Goal: Task Accomplishment & Management: Use online tool/utility

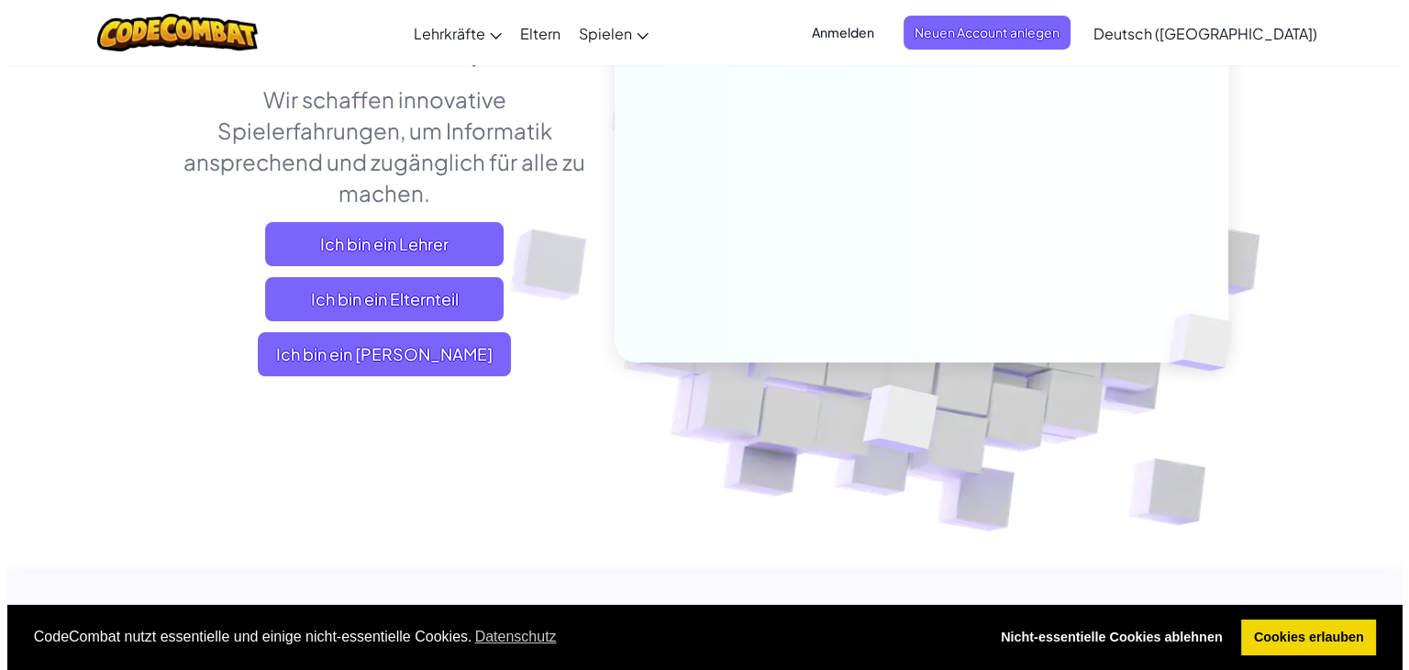
scroll to position [239, 0]
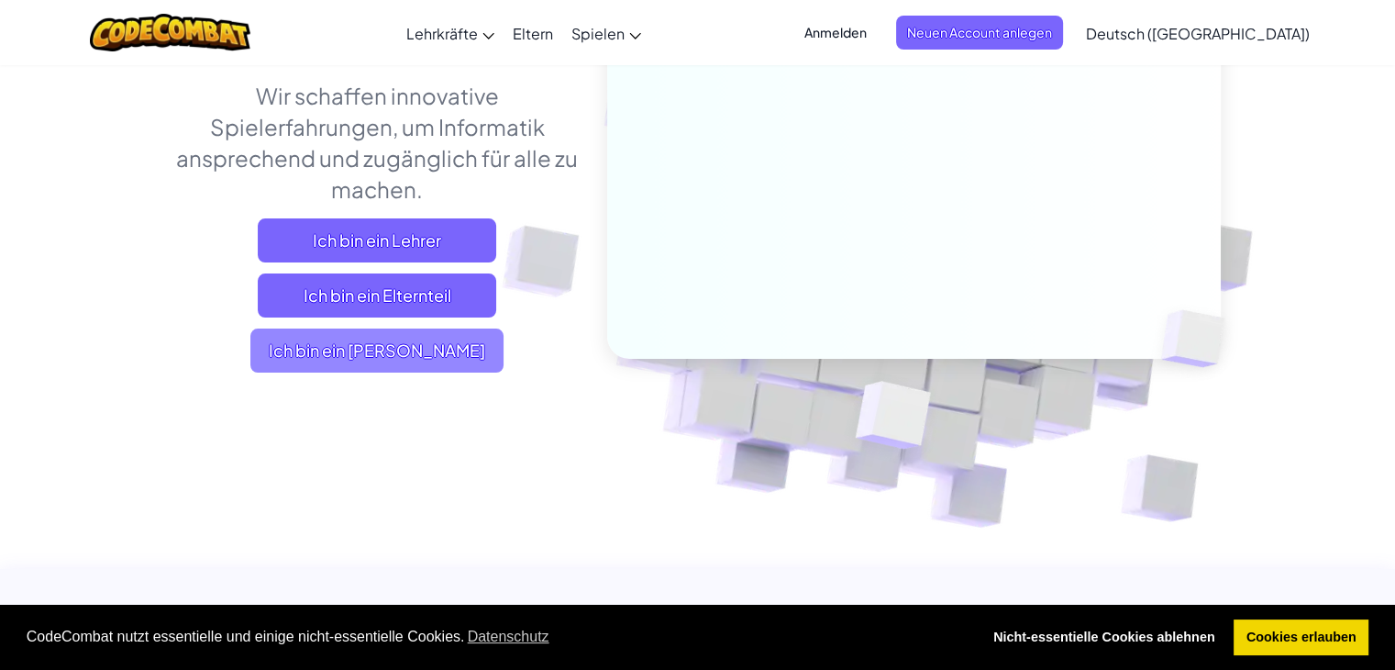
click at [421, 372] on span "Ich bin ein [PERSON_NAME]" at bounding box center [376, 350] width 253 height 44
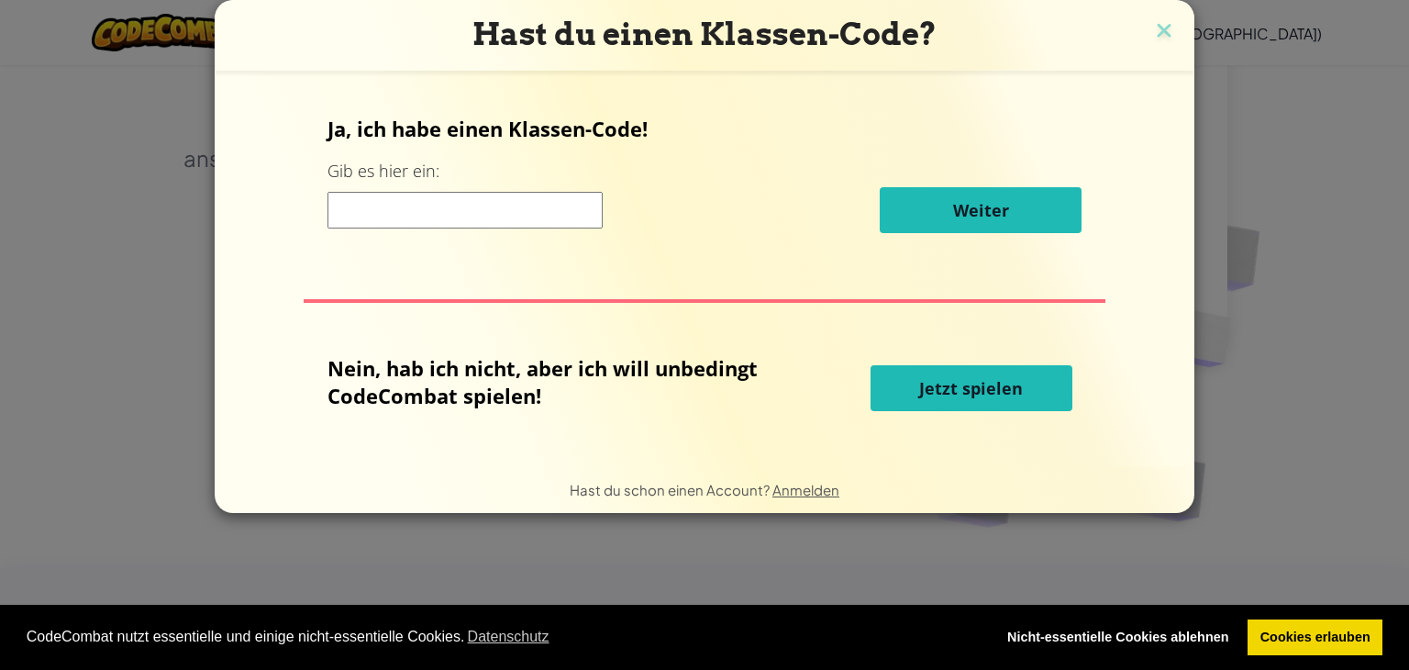
click at [905, 387] on button "Jetzt spielen" at bounding box center [972, 388] width 202 height 46
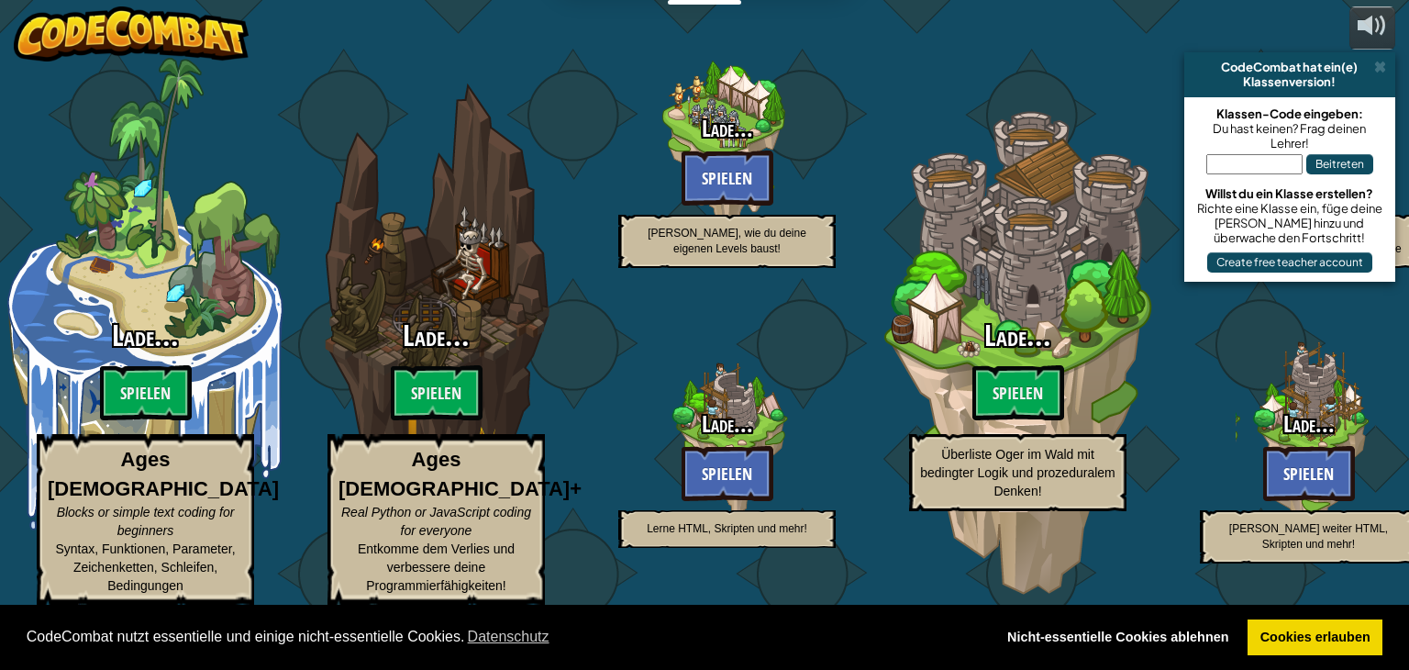
select select "de-DE"
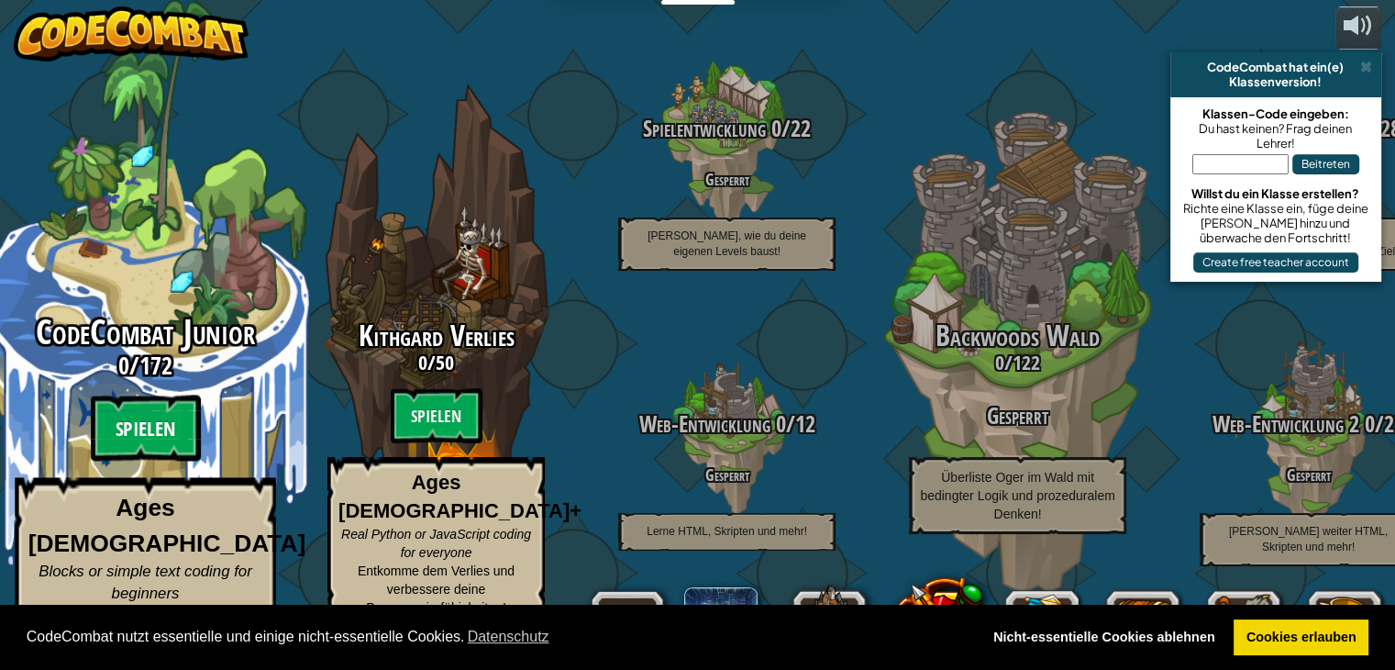
click at [134, 447] on btn "Spielen" at bounding box center [146, 428] width 110 height 66
select select "de-DE"
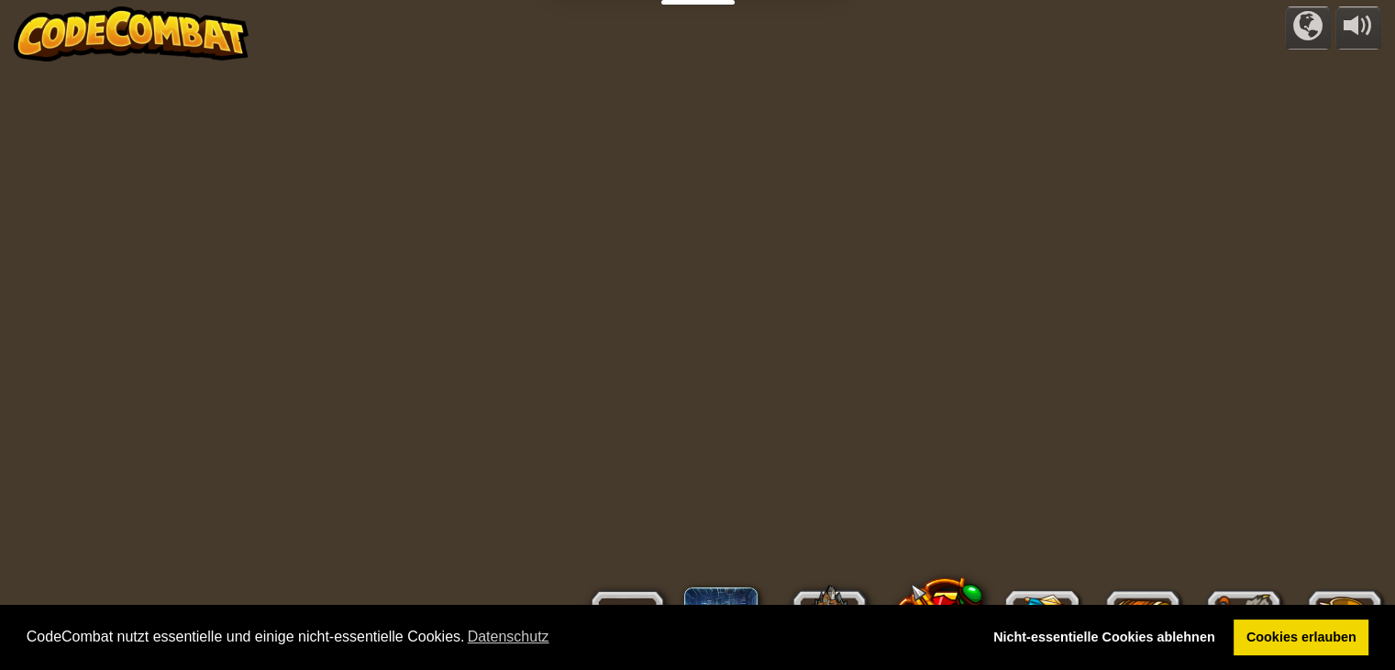
select select "de-DE"
click at [134, 447] on div "powered by 0 Stufe 1 Anonymer Spieler Einloggen Neuen Account anlegen English (…" at bounding box center [697, 335] width 1395 height 670
select select "de-DE"
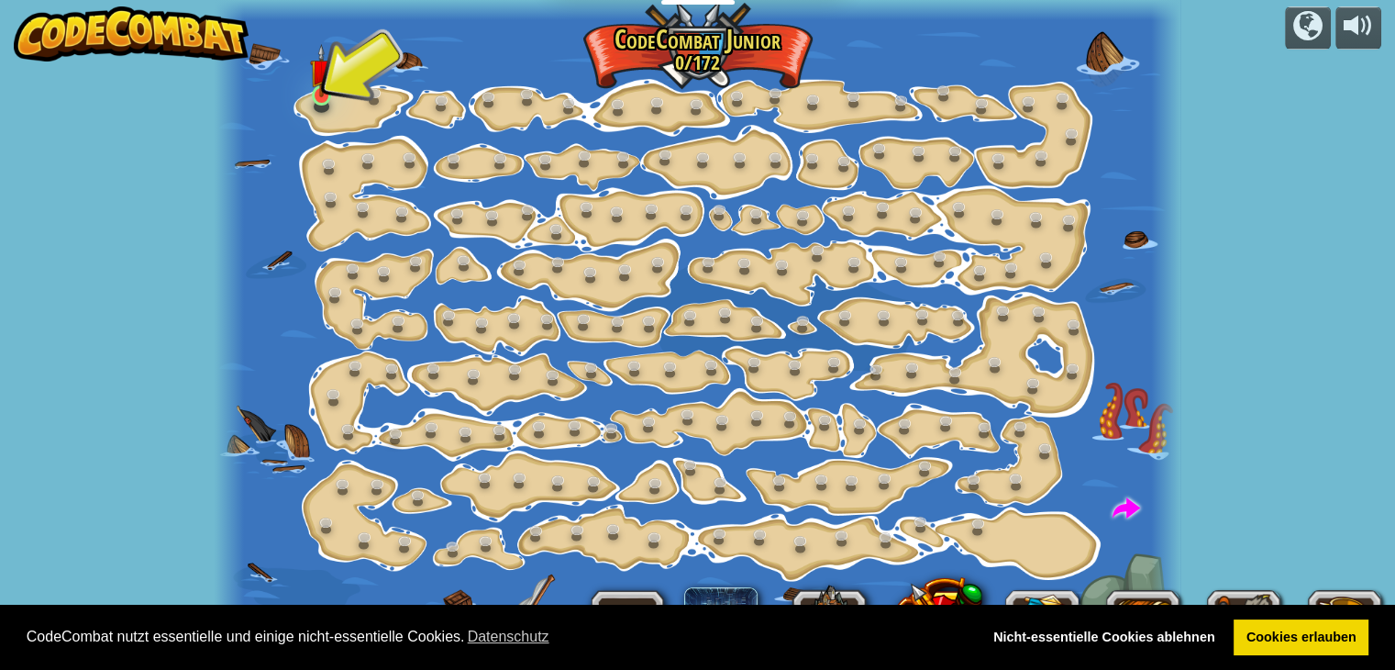
click at [334, 86] on img at bounding box center [322, 71] width 24 height 54
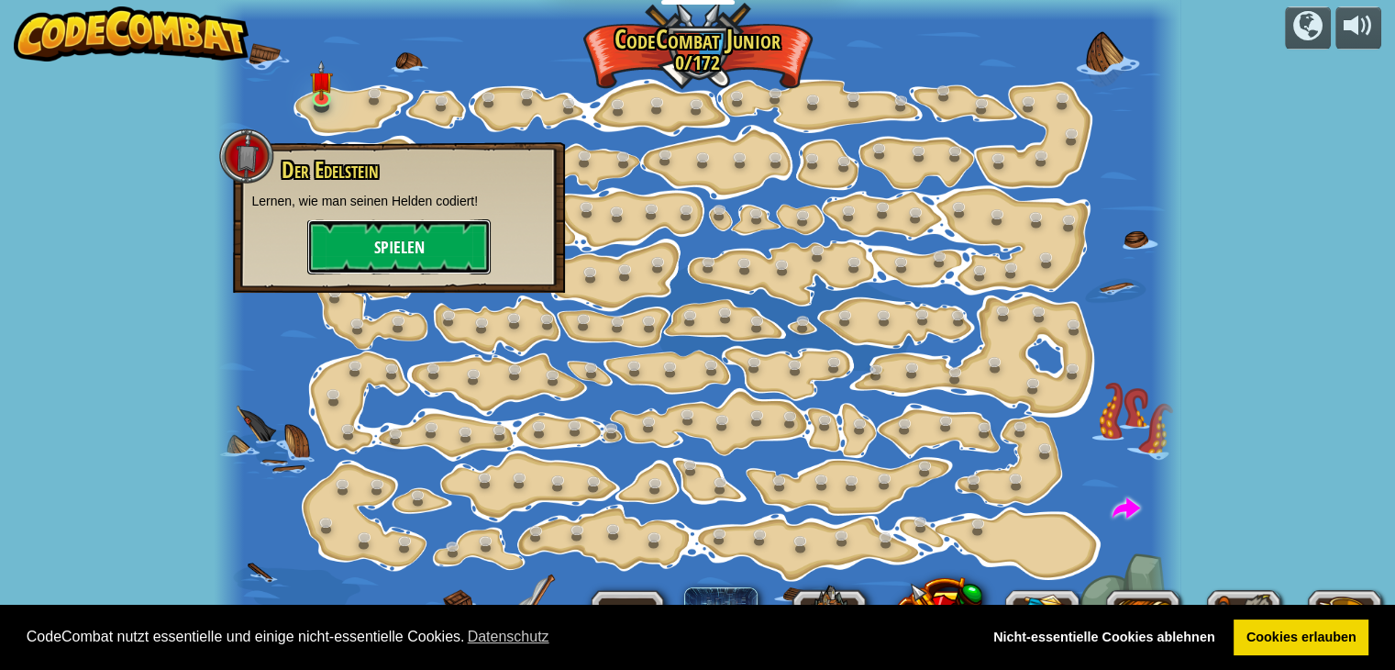
click at [394, 255] on button "Spielen" at bounding box center [398, 246] width 183 height 55
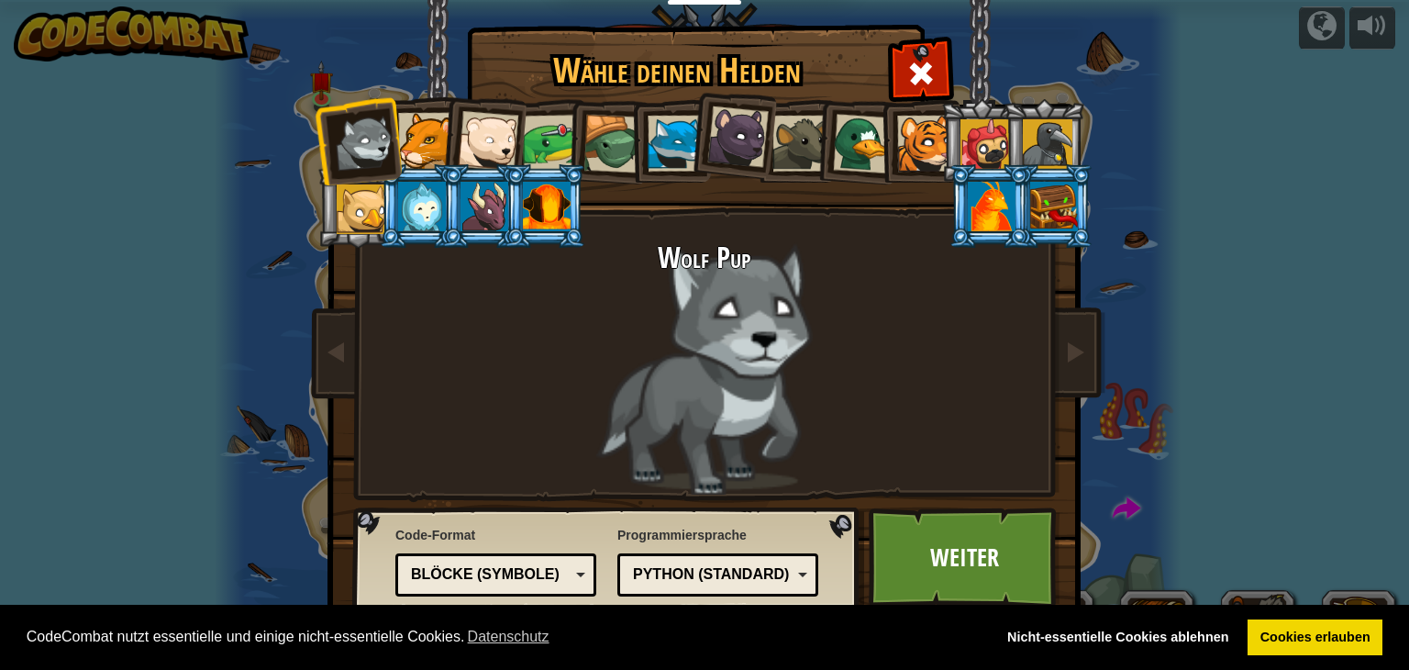
click at [602, 142] on div at bounding box center [612, 144] width 59 height 59
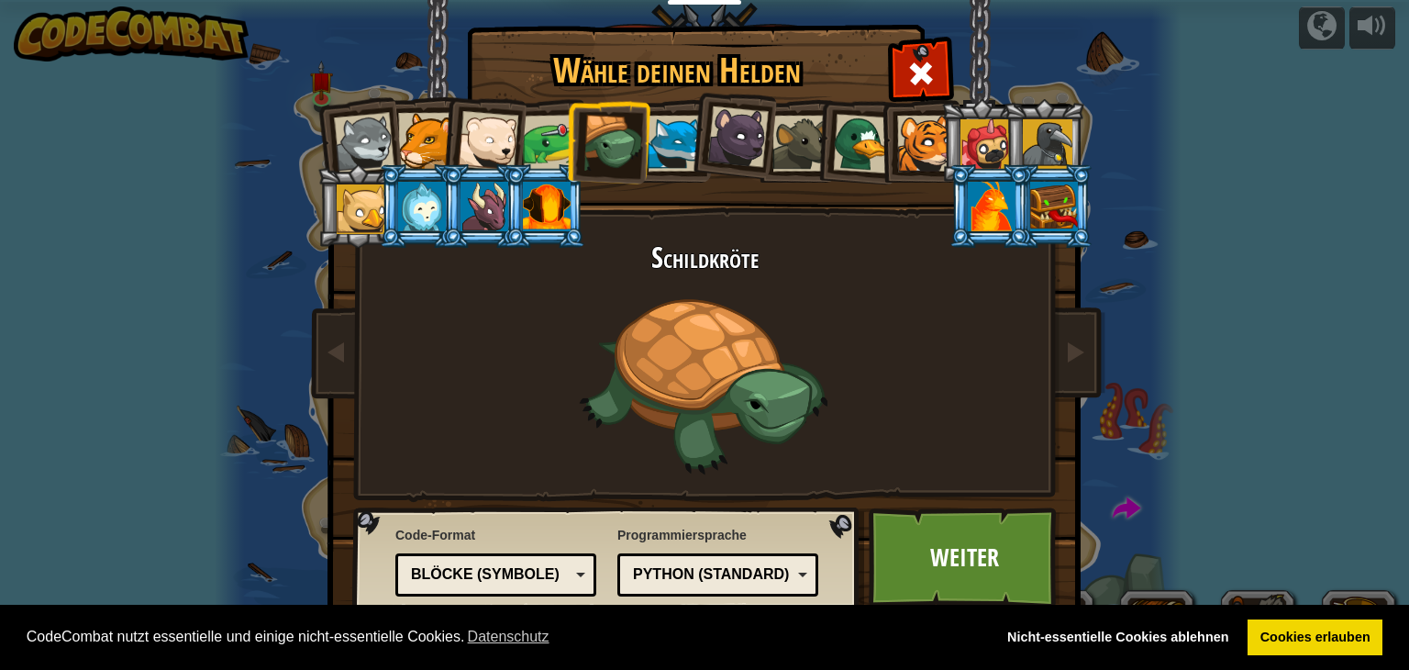
click at [406, 195] on div at bounding box center [422, 207] width 48 height 50
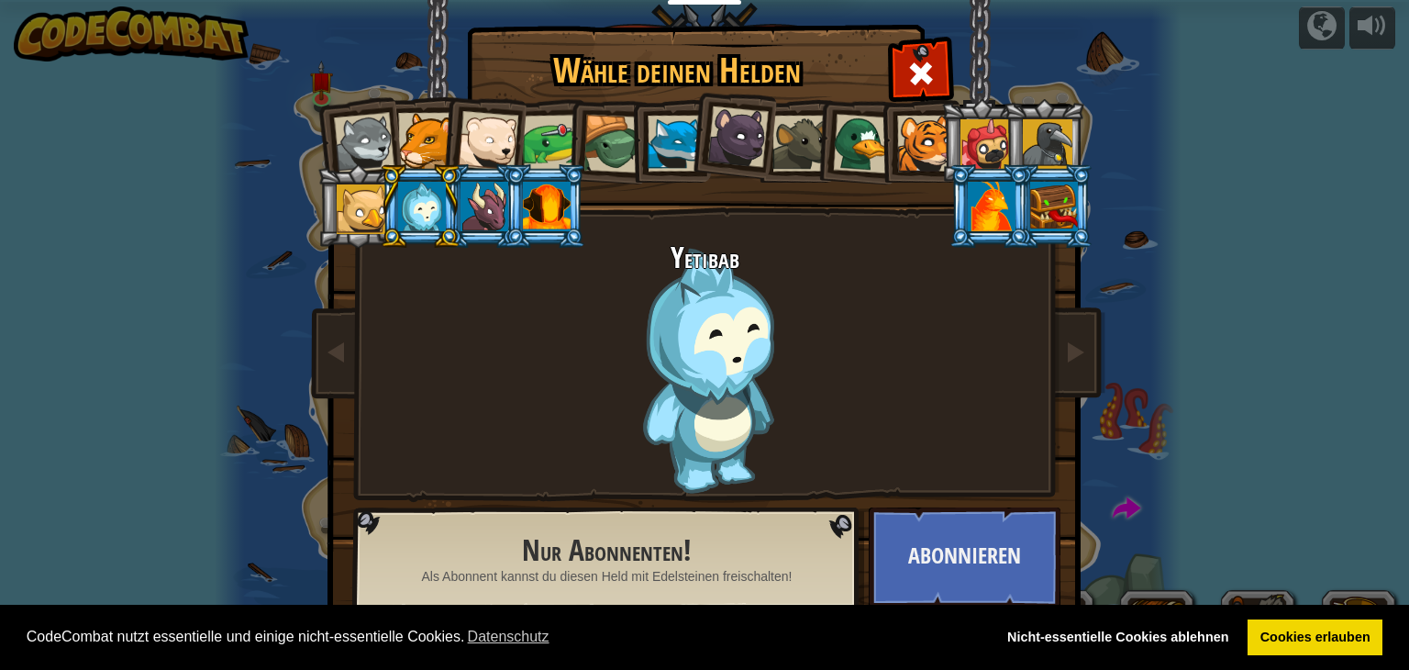
click at [451, 199] on li at bounding box center [420, 205] width 83 height 83
click at [421, 146] on div at bounding box center [426, 141] width 56 height 56
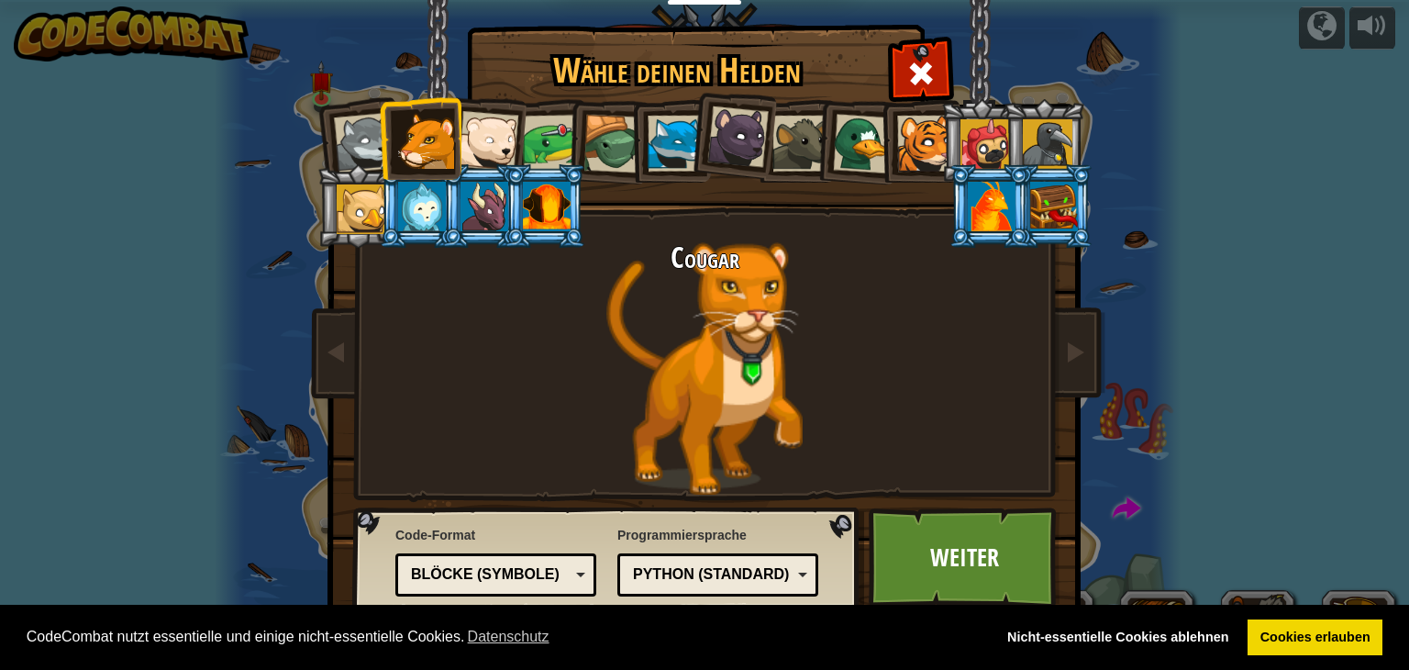
click at [311, 206] on img at bounding box center [708, 302] width 794 height 657
click at [320, 194] on li at bounding box center [358, 205] width 83 height 83
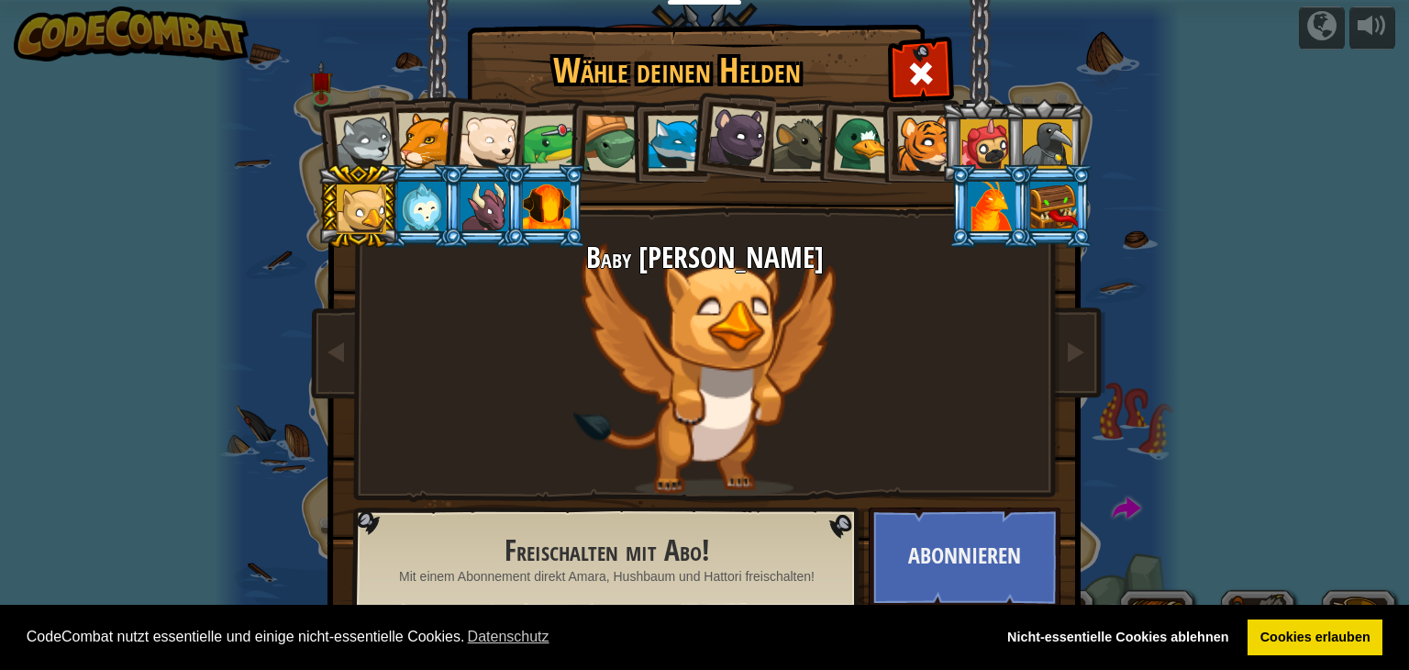
click at [568, 195] on div at bounding box center [547, 207] width 48 height 50
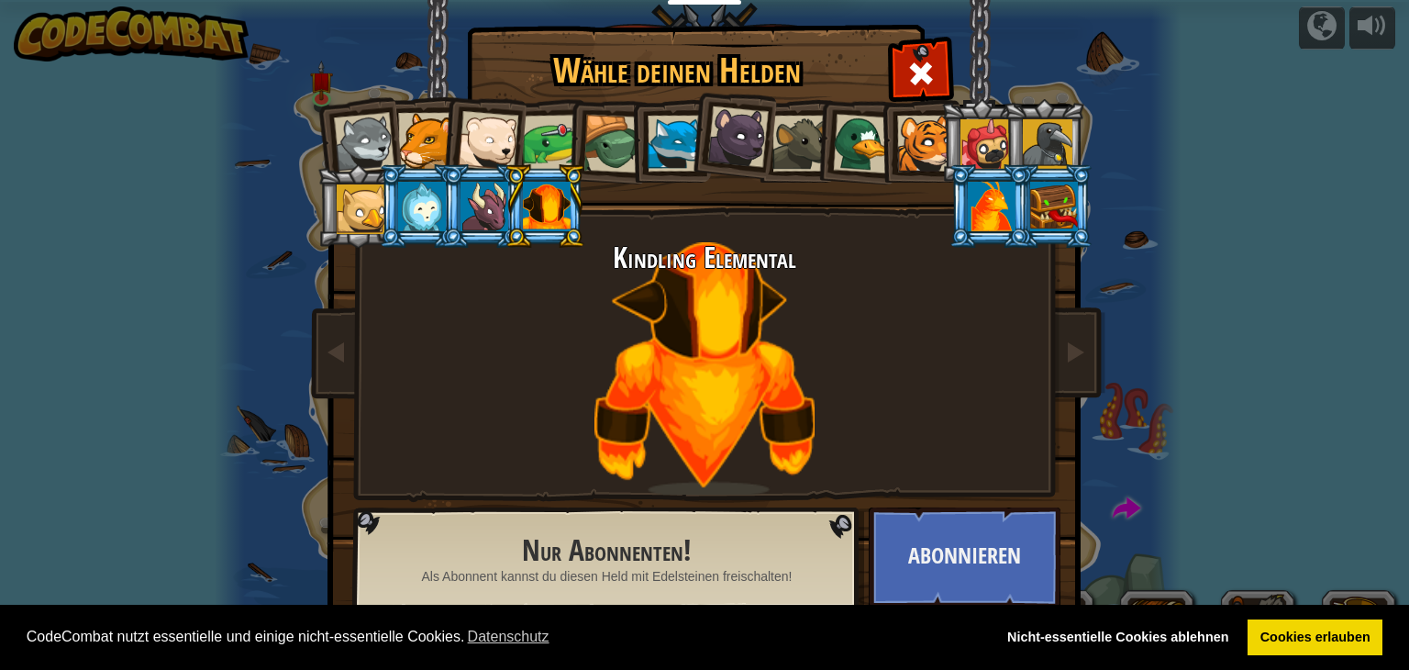
click at [594, 147] on div at bounding box center [612, 144] width 59 height 59
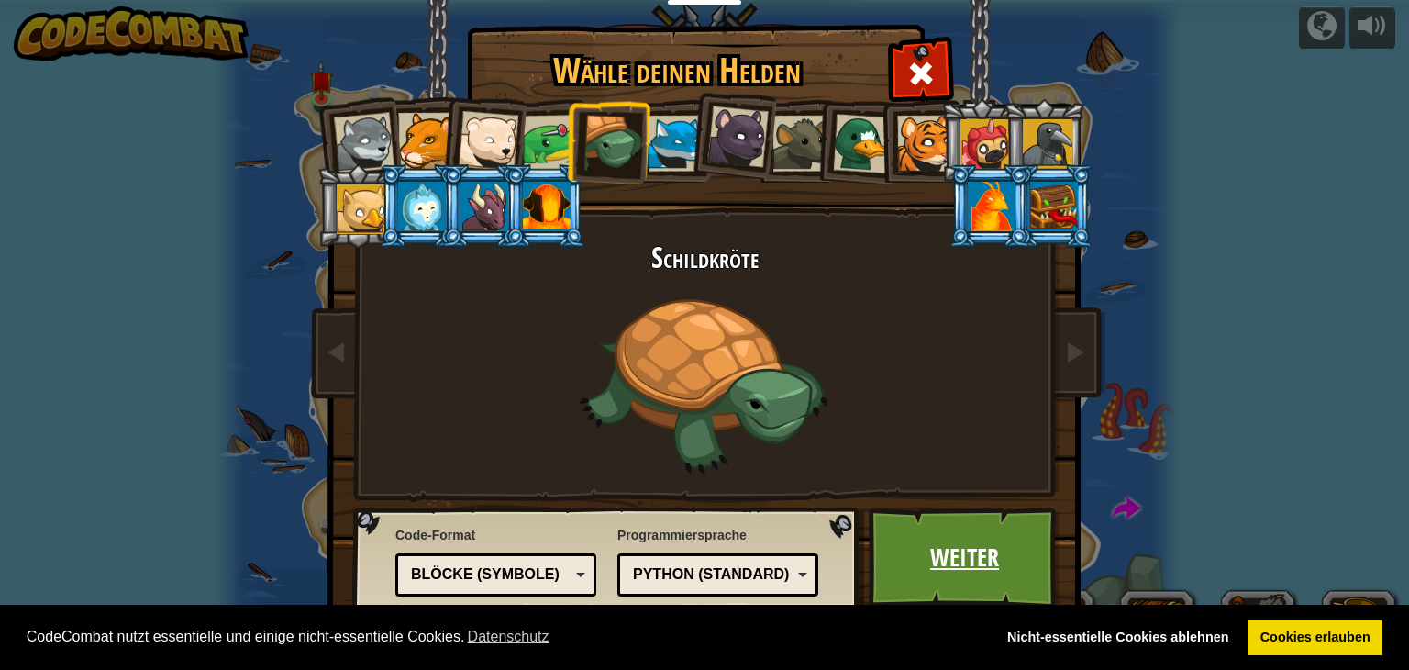
click at [978, 560] on link "Weiter" at bounding box center [965, 557] width 192 height 101
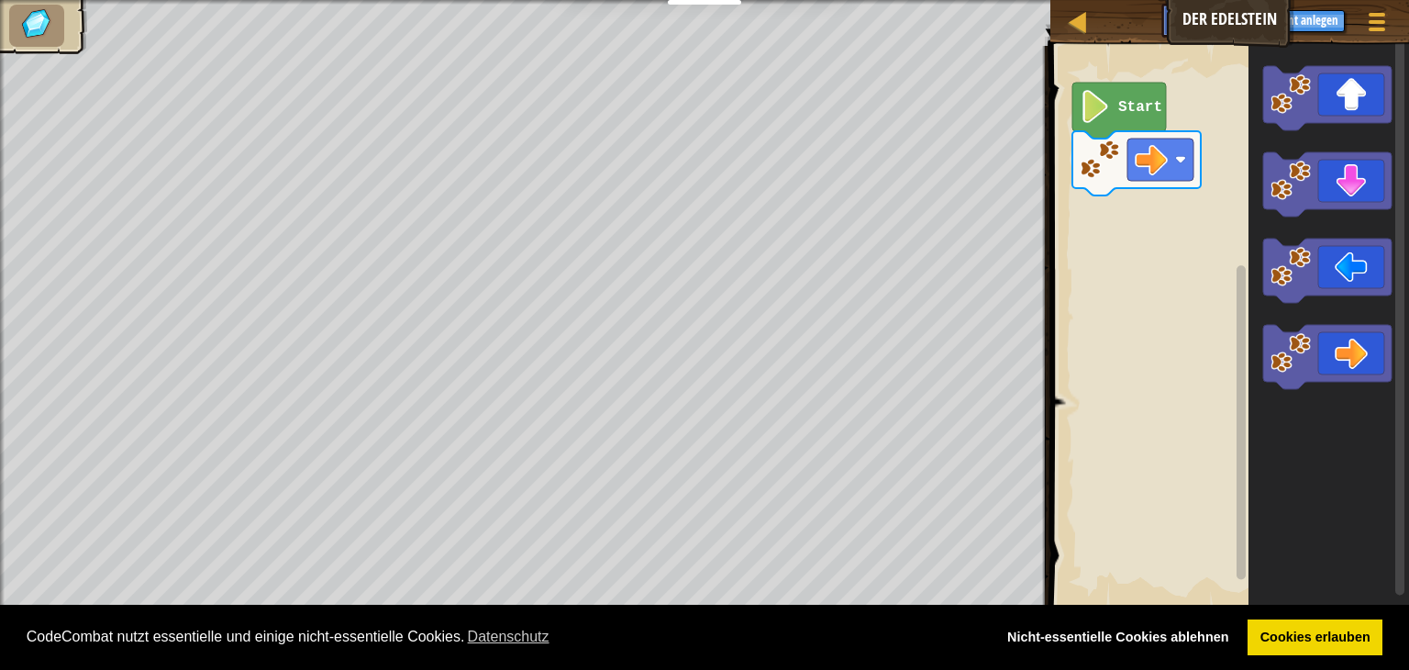
click at [1137, 110] on text "Start" at bounding box center [1140, 107] width 44 height 17
click at [1128, 106] on text "Start" at bounding box center [1140, 107] width 44 height 17
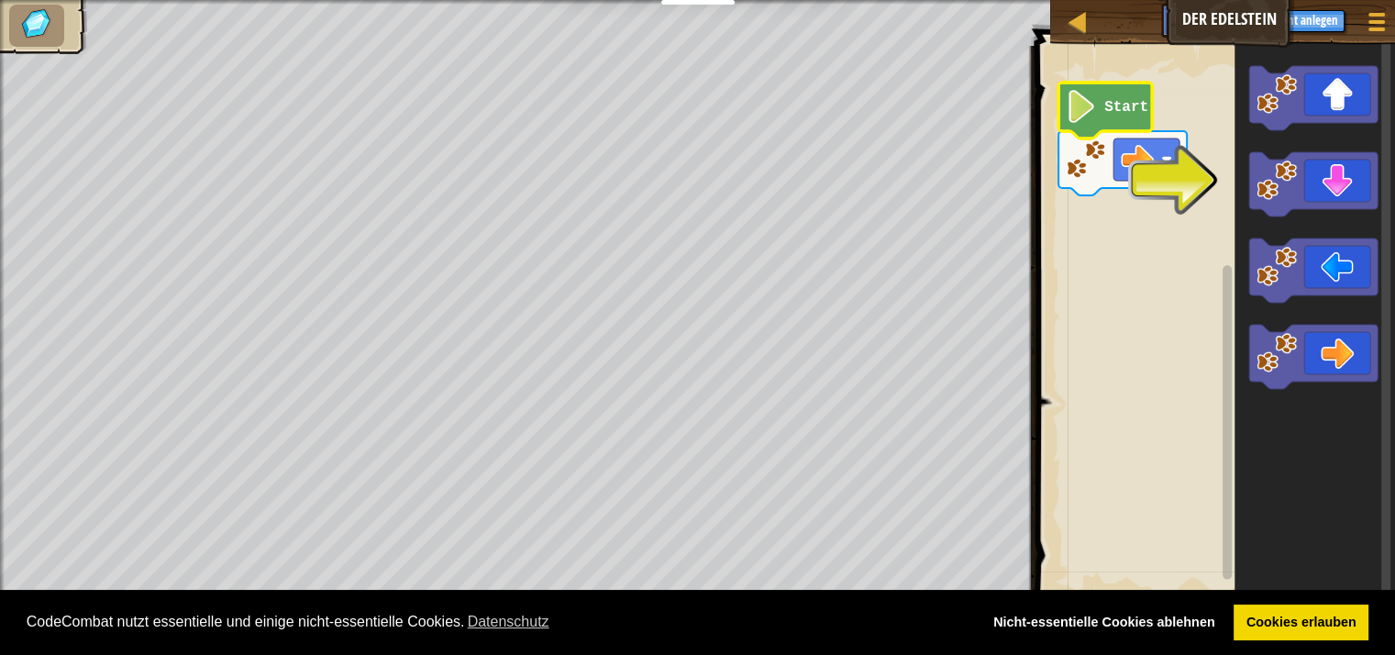
click at [1128, 106] on text "Start" at bounding box center [1127, 107] width 44 height 17
